Goal: Transaction & Acquisition: Purchase product/service

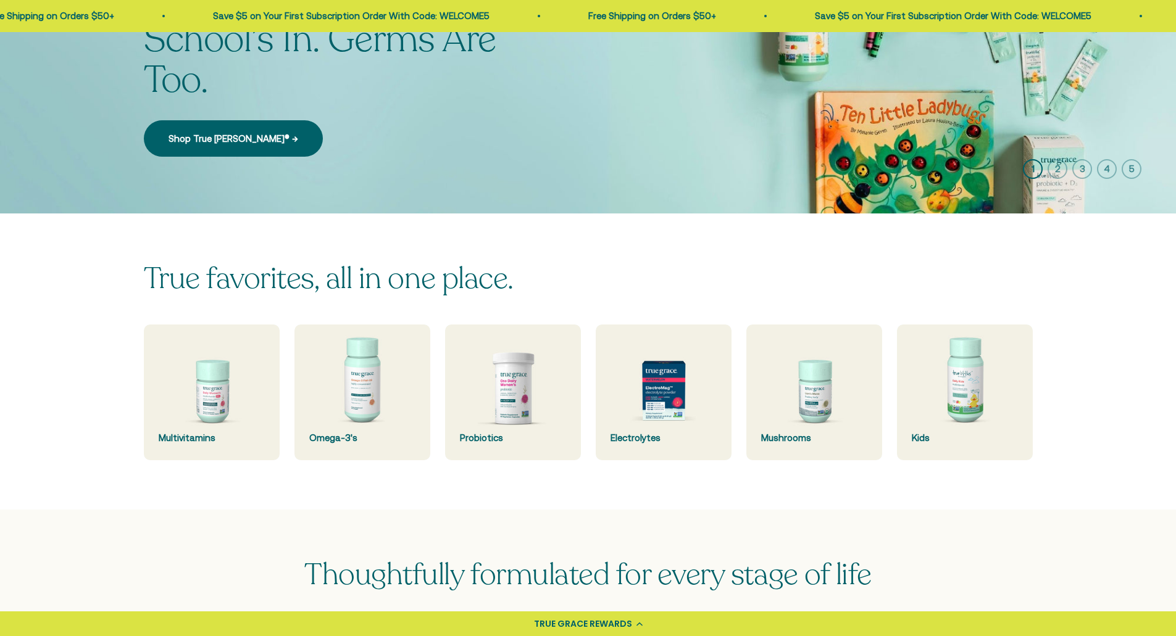
scroll to position [185, 0]
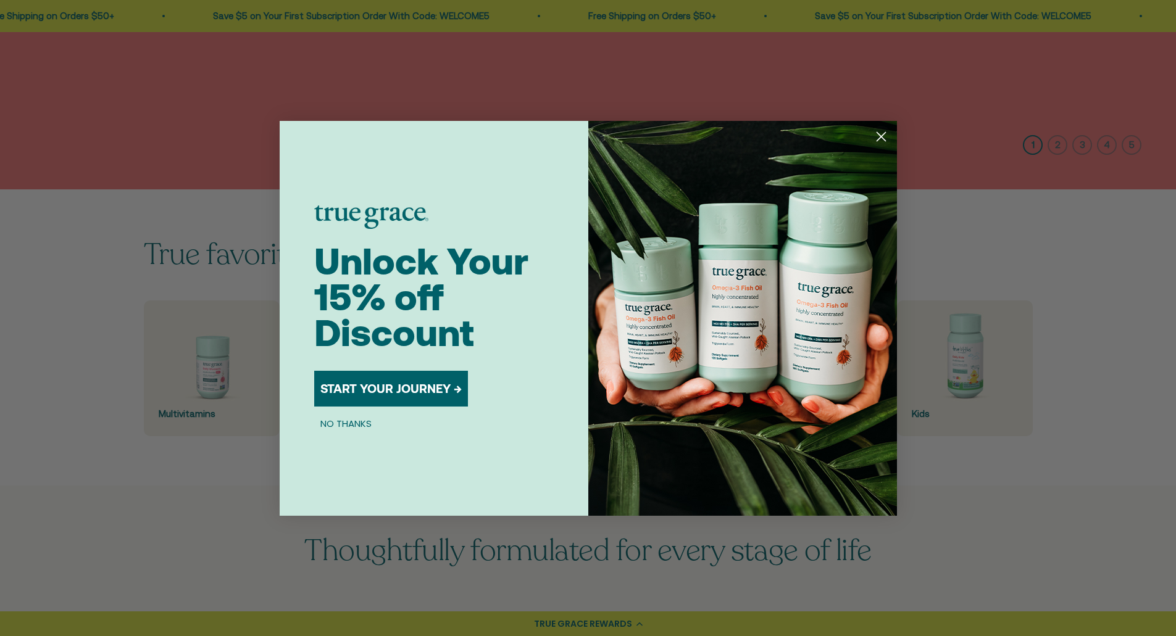
click at [173, 367] on div "Close dialog Unlock Your 15% off Discount START YOUR JOURNEY → NO THANKS Submit" at bounding box center [588, 318] width 1176 height 636
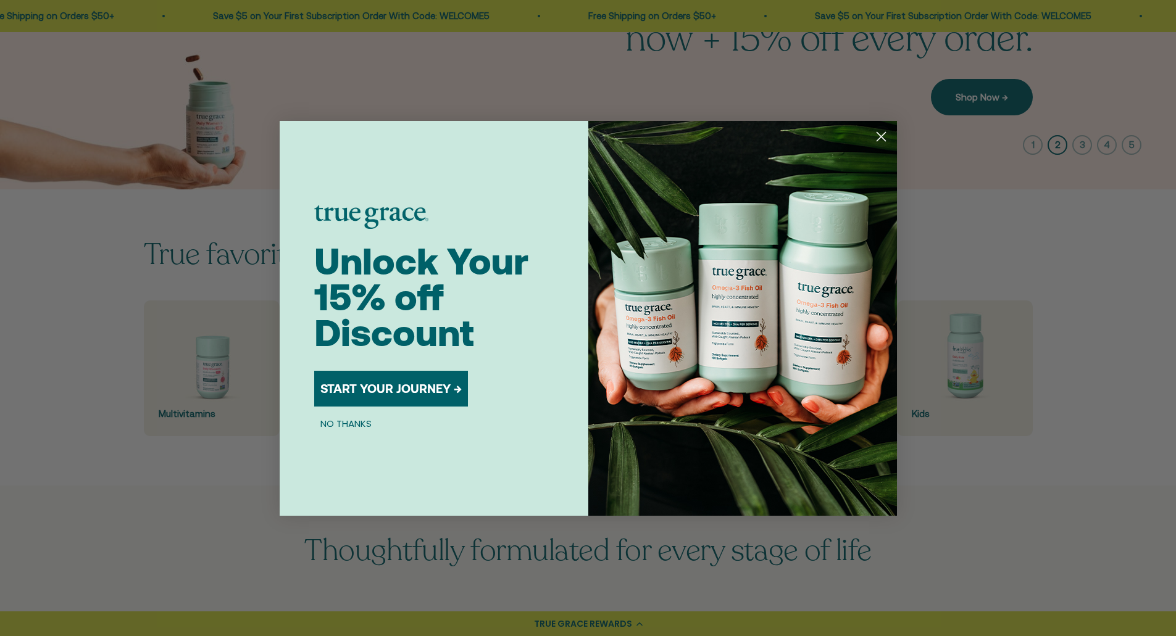
click at [344, 421] on button "NO THANKS" at bounding box center [346, 424] width 64 height 15
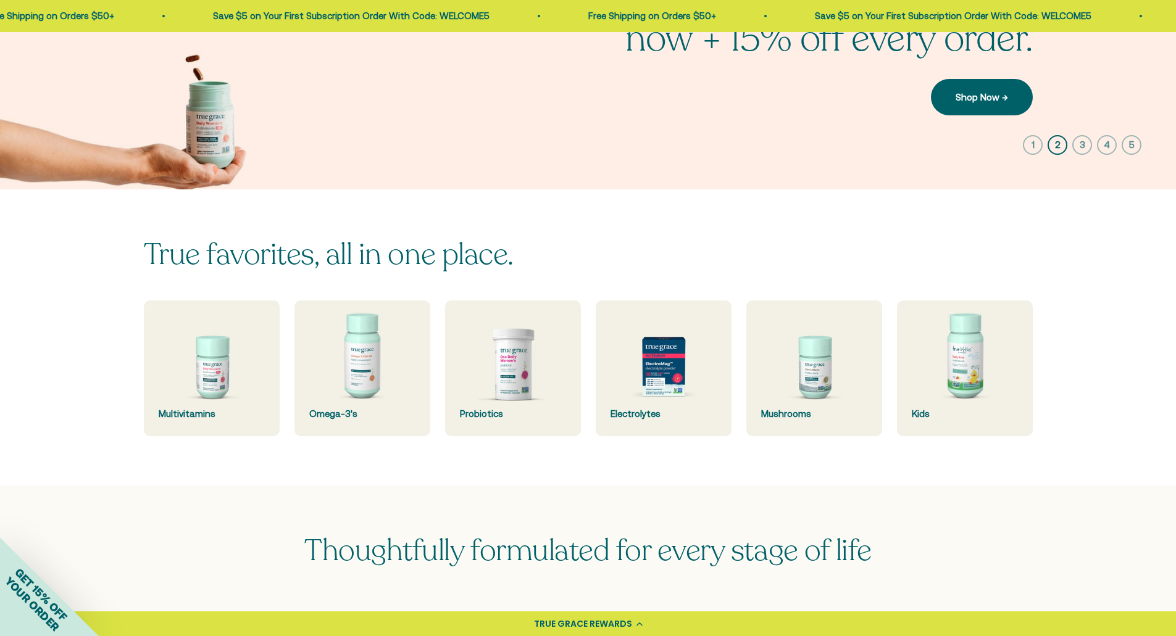
click at [176, 389] on img at bounding box center [212, 369] width 136 height 136
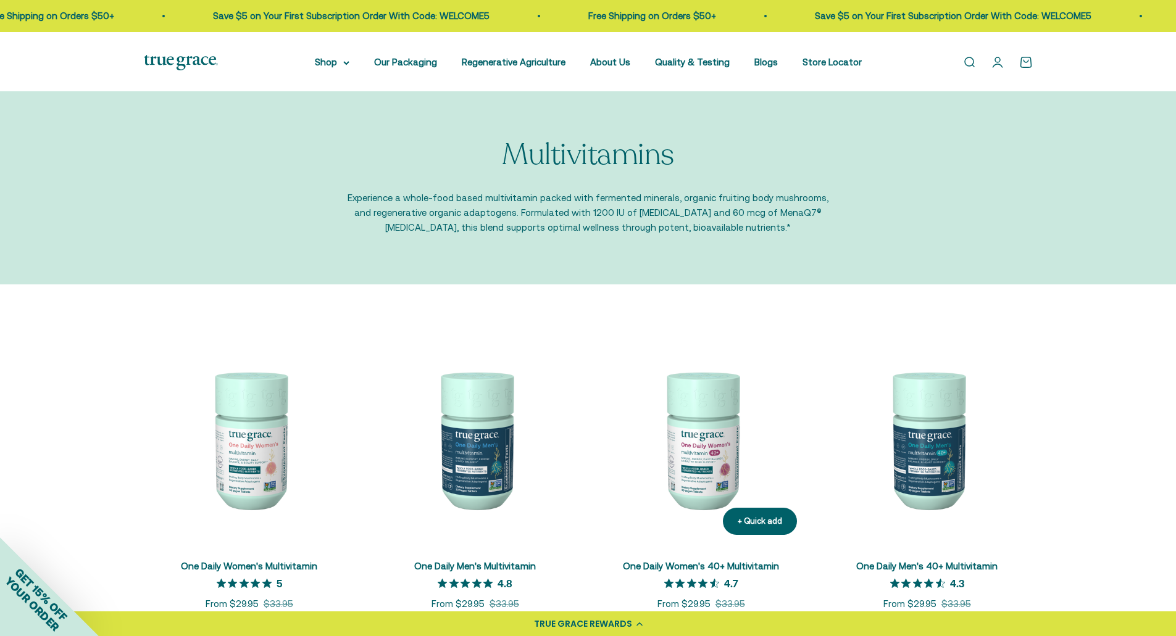
click at [681, 483] on img at bounding box center [701, 439] width 211 height 211
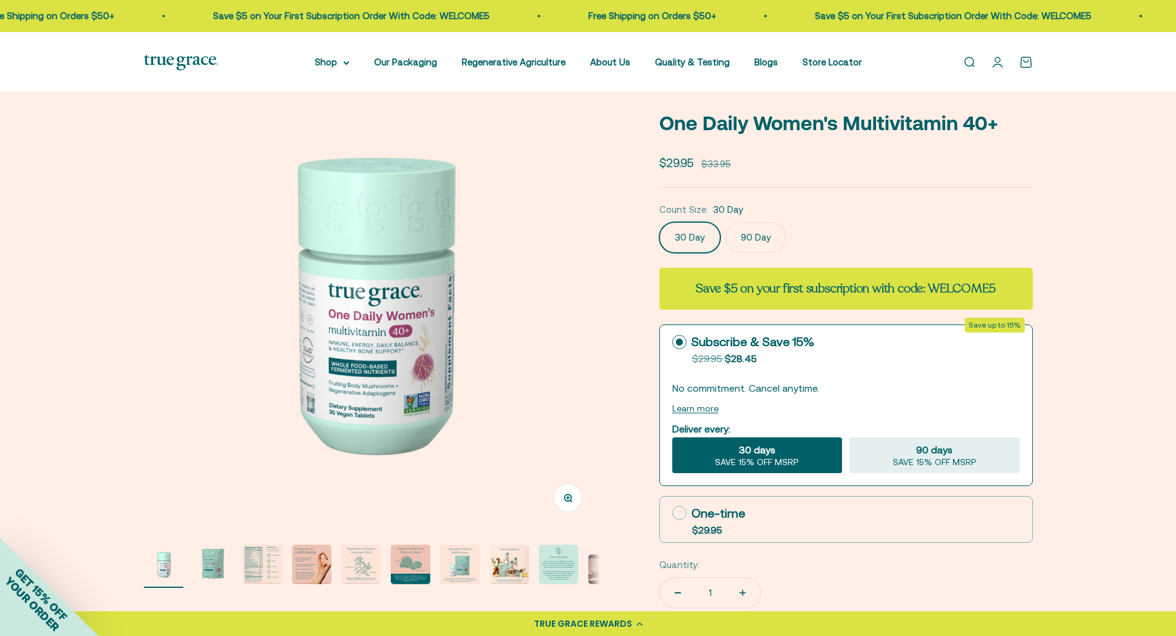
scroll to position [247, 0]
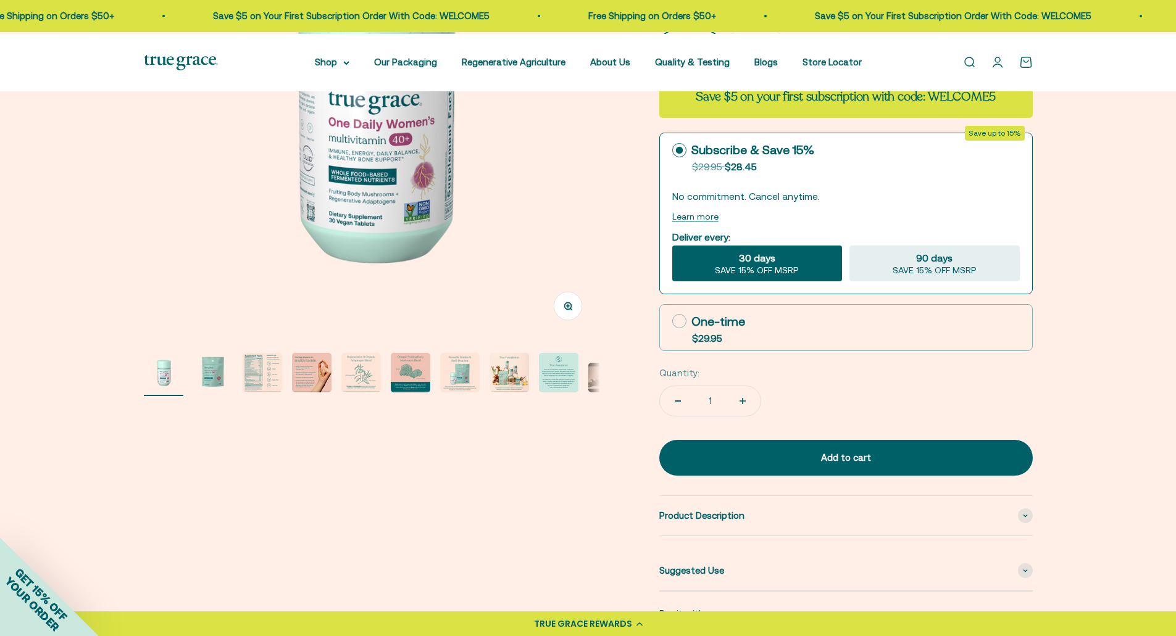
click at [255, 376] on img "Go to item 3" at bounding box center [262, 372] width 39 height 39
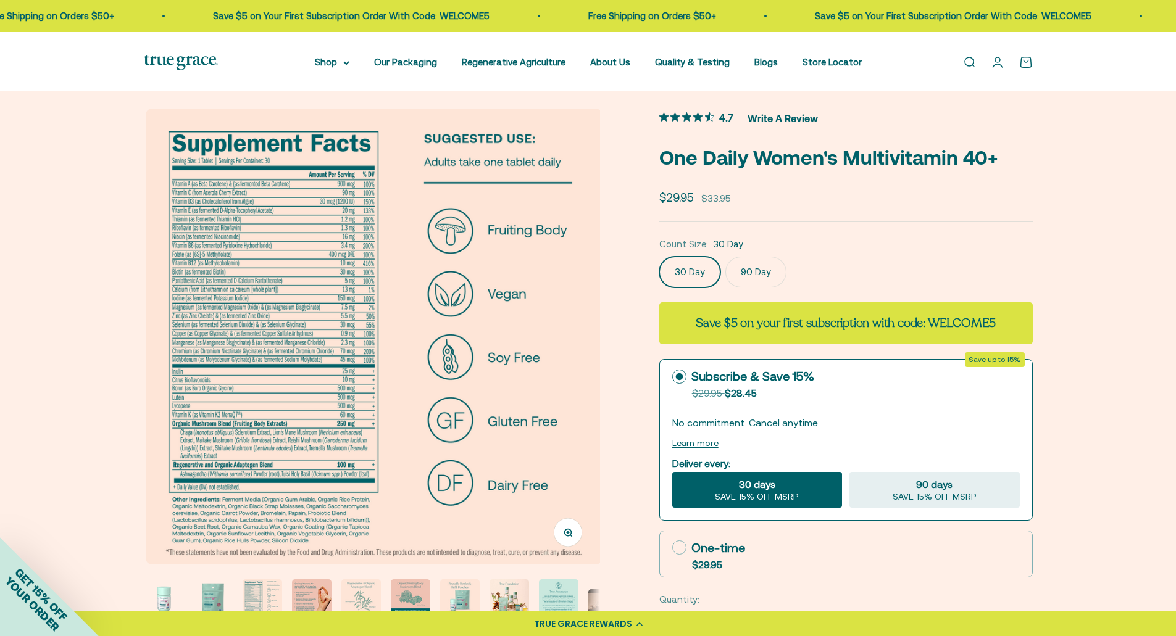
scroll to position [0, 0]
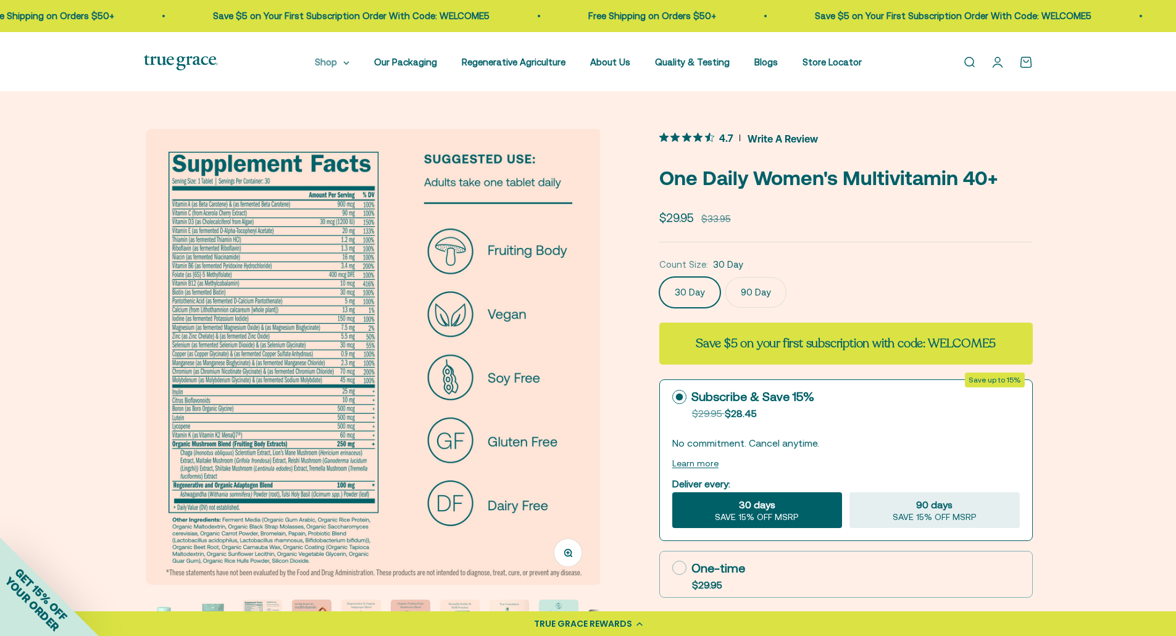
click at [343, 63] on icon at bounding box center [346, 63] width 6 height 4
